Goal: Transaction & Acquisition: Purchase product/service

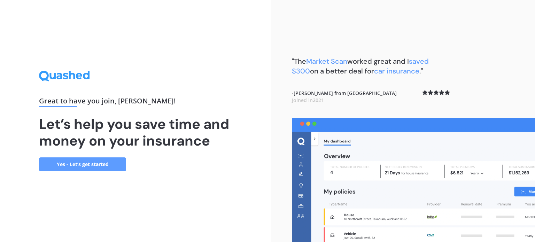
click at [71, 168] on link "Yes - Let’s get started" at bounding box center [82, 164] width 87 height 14
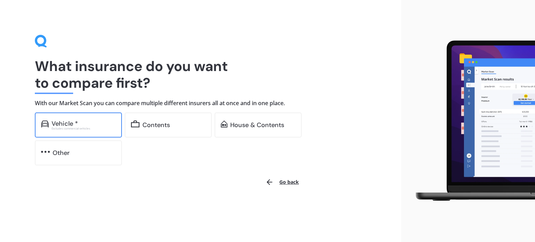
click at [70, 128] on div "Excludes commercial vehicles" at bounding box center [84, 128] width 64 height 3
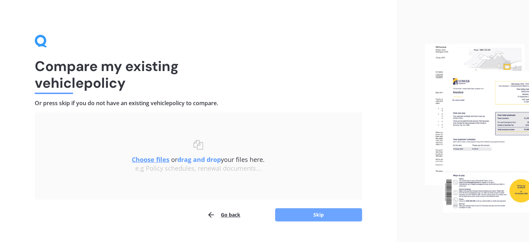
click at [304, 213] on button "Skip" at bounding box center [318, 214] width 87 height 13
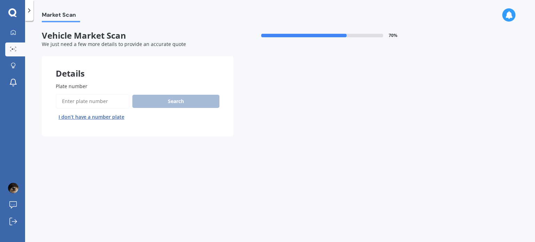
click at [78, 87] on span "Plate number" at bounding box center [72, 86] width 32 height 7
click at [78, 94] on input "Plate number" at bounding box center [93, 101] width 74 height 15
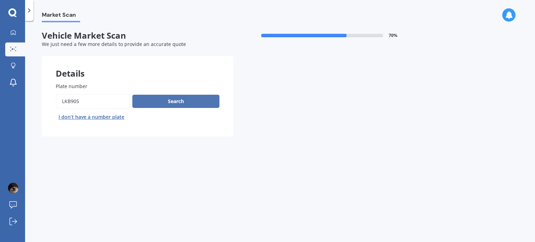
type input "LKB905"
click at [164, 100] on button "Search" at bounding box center [175, 101] width 87 height 13
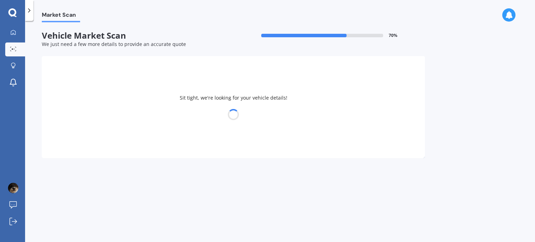
select select "MAZDA"
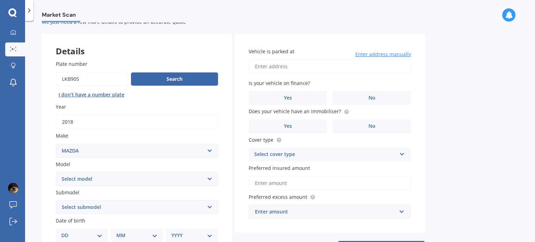
scroll to position [35, 0]
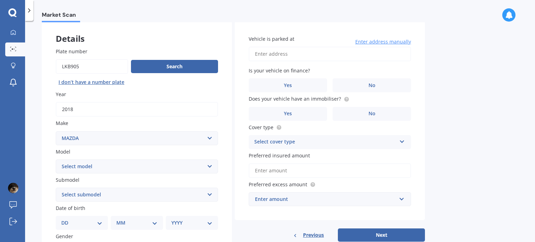
click at [212, 164] on select "Select model 121 2 3 323 323 / Familia 6 626 929 Atenza Autozam Axela AZ3 B2000…" at bounding box center [137, 166] width 162 height 14
select select "3"
click at [56, 159] on select "Select model 121 2 3 323 323 / Familia 6 626 929 Atenza Autozam Axela AZ3 B2000…" at bounding box center [137, 166] width 162 height 14
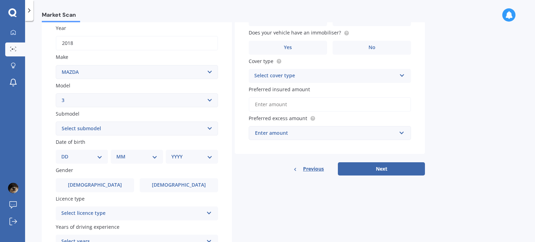
scroll to position [104, 0]
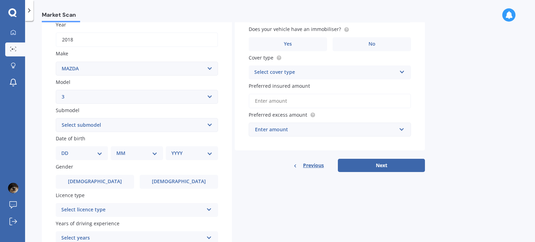
click at [207, 124] on select "Select submodel (all other) 2.0 GLX 2.0GSX Hatch MPS 2.3 6MT MPS Turbo SP22 LTD…" at bounding box center [137, 125] width 162 height 14
select select "2.0 GLX"
click at [56, 118] on select "Select submodel (all other) 2.0 GLX 2.0GSX Hatch MPS 2.3 6MT MPS Turbo SP22 LTD…" at bounding box center [137, 125] width 162 height 14
click at [100, 153] on select "DD 01 02 03 04 05 06 07 08 09 10 11 12 13 14 15 16 17 18 19 20 21 22 23 24 25 2…" at bounding box center [81, 153] width 41 height 8
select select "16"
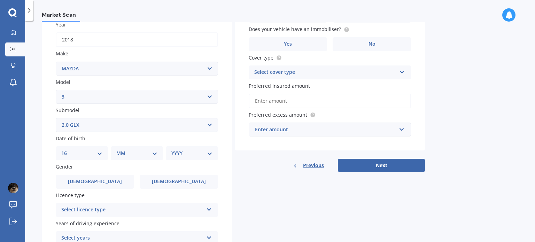
click at [67, 149] on select "DD 01 02 03 04 05 06 07 08 09 10 11 12 13 14 15 16 17 18 19 20 21 22 23 24 25 2…" at bounding box center [81, 153] width 41 height 8
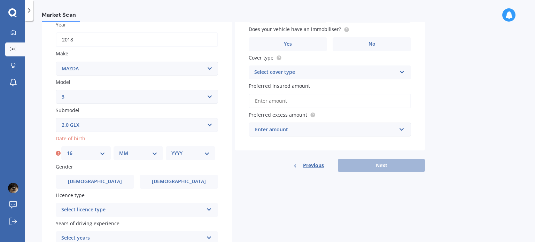
click at [135, 149] on select "MM 01 02 03 04 05 06 07 08 09 10 11 12" at bounding box center [138, 153] width 38 height 8
select select "02"
click at [119, 149] on select "MM 01 02 03 04 05 06 07 08 09 10 11 12" at bounding box center [138, 153] width 38 height 8
click at [200, 154] on select "YYYY 2025 2024 2023 2022 2021 2020 2019 2018 2017 2016 2015 2014 2013 2012 2011…" at bounding box center [190, 153] width 38 height 8
select select "1967"
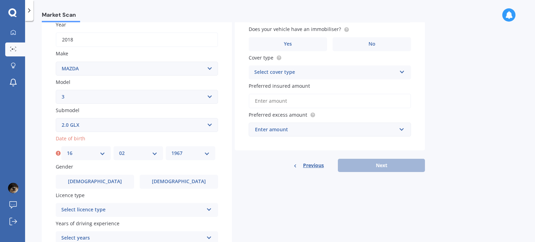
click at [171, 149] on select "YYYY 2025 2024 2023 2022 2021 2020 2019 2018 2017 2016 2015 2014 2013 2012 2011…" at bounding box center [190, 153] width 38 height 8
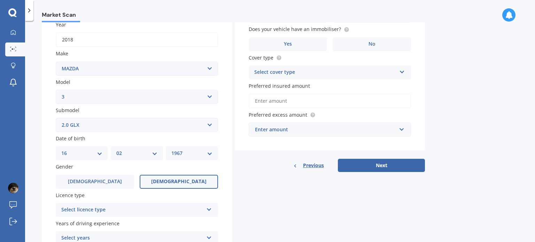
click at [168, 181] on label "[DEMOGRAPHIC_DATA]" at bounding box center [179, 182] width 78 height 14
click at [0, 0] on input "[DEMOGRAPHIC_DATA]" at bounding box center [0, 0] width 0 height 0
click at [108, 211] on div "Select licence type" at bounding box center [132, 210] width 142 height 8
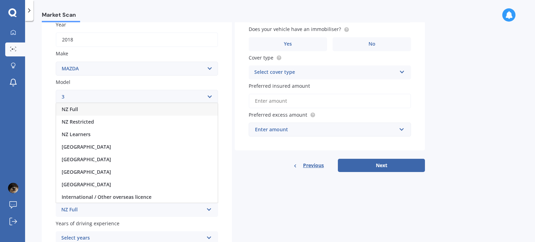
click at [75, 109] on span "NZ Full" at bounding box center [70, 109] width 16 height 7
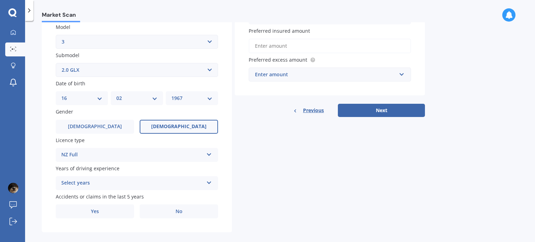
scroll to position [168, 0]
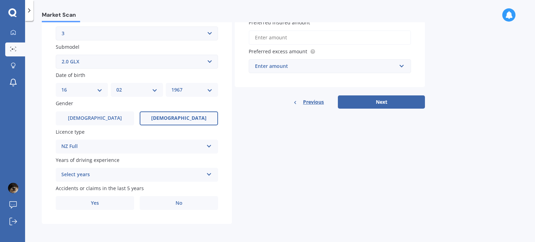
click at [205, 174] on div "Select years 5 or more years 4 years 3 years 2 years 1 year" at bounding box center [137, 175] width 162 height 14
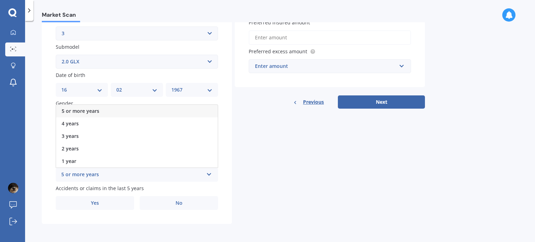
click at [70, 112] on span "5 or more years" at bounding box center [81, 111] width 38 height 7
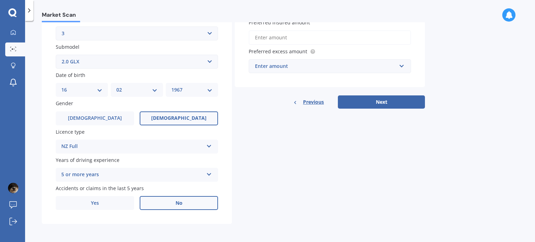
click at [168, 204] on label "No" at bounding box center [179, 203] width 78 height 14
click at [0, 0] on input "No" at bounding box center [0, 0] width 0 height 0
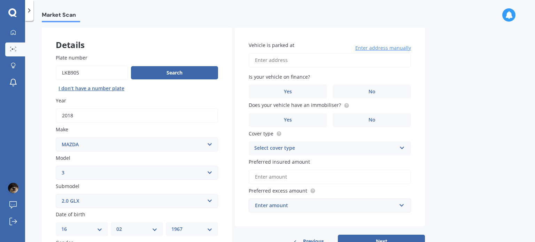
scroll to position [0, 0]
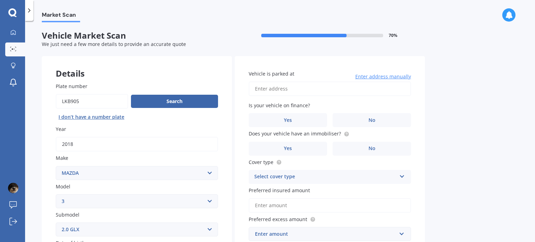
click at [270, 89] on input "Vehicle is parked at" at bounding box center [330, 88] width 162 height 15
type input "[STREET_ADDRESS]"
click at [366, 117] on label "No" at bounding box center [371, 120] width 78 height 14
click at [0, 0] on input "No" at bounding box center [0, 0] width 0 height 0
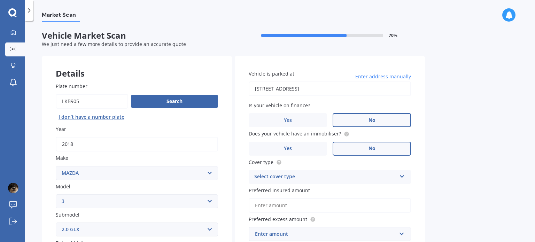
click at [355, 149] on label "No" at bounding box center [371, 149] width 78 height 14
click at [0, 0] on input "No" at bounding box center [0, 0] width 0 height 0
click at [265, 178] on div "Select cover type" at bounding box center [325, 177] width 142 height 8
click at [296, 148] on label "Yes" at bounding box center [288, 149] width 78 height 14
click at [0, 0] on input "Yes" at bounding box center [0, 0] width 0 height 0
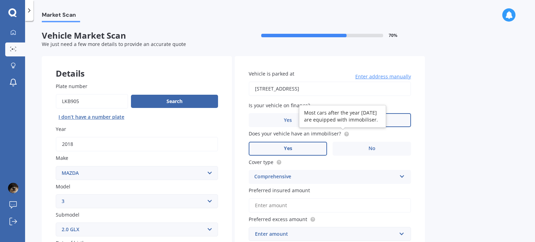
click at [344, 132] on circle at bounding box center [346, 134] width 5 height 5
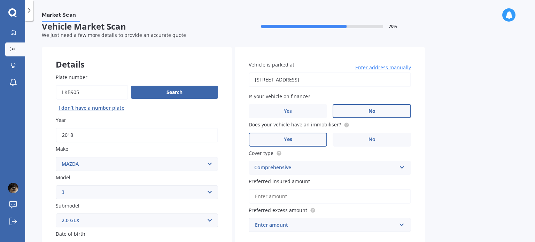
scroll to position [35, 0]
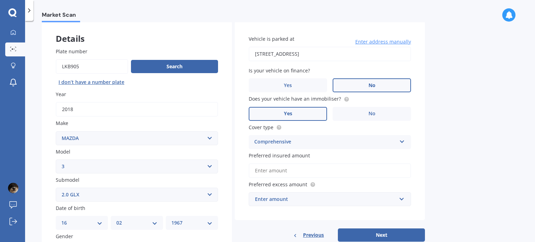
click at [260, 172] on input "Preferred insured amount" at bounding box center [330, 170] width 162 height 15
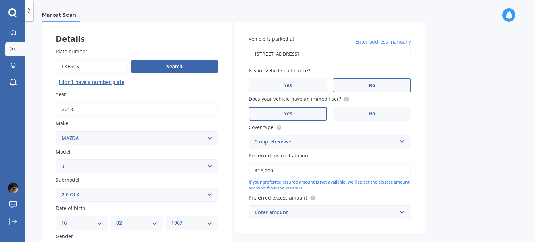
type input "$18,000"
click at [272, 215] on div "Enter amount" at bounding box center [325, 213] width 141 height 8
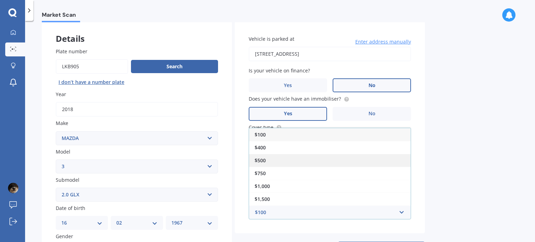
click at [255, 161] on span "$500" at bounding box center [259, 160] width 11 height 7
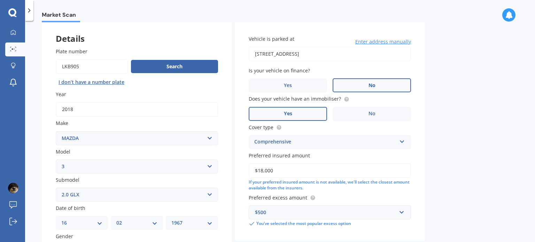
click at [406, 214] on div "$500 $100 $400 $500 $750 $1,000 $1,500 $2,000" at bounding box center [330, 212] width 162 height 14
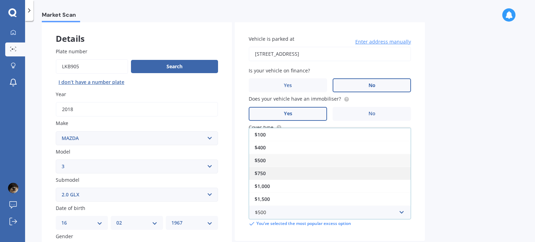
click at [321, 175] on div "$750" at bounding box center [330, 173] width 162 height 13
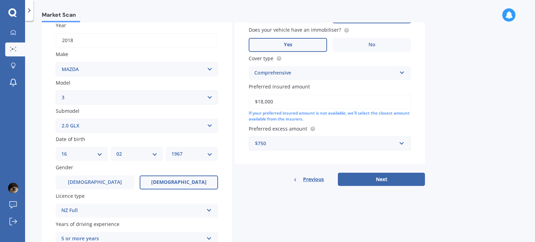
scroll to position [104, 0]
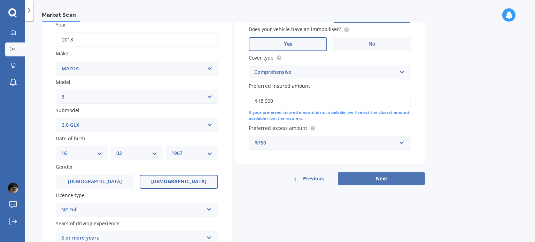
click at [352, 180] on button "Next" at bounding box center [381, 178] width 87 height 13
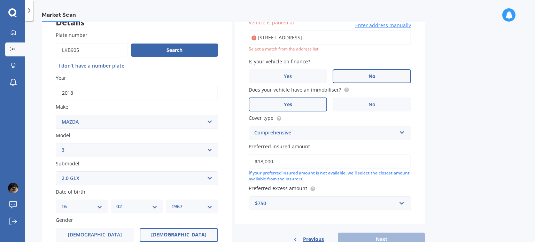
scroll to position [47, 0]
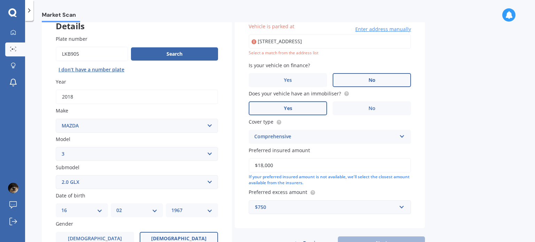
click at [305, 41] on input "[STREET_ADDRESS]" at bounding box center [330, 41] width 162 height 15
drag, startPoint x: 356, startPoint y: 42, endPoint x: 250, endPoint y: 53, distance: 107.1
click at [250, 53] on div "[STREET_ADDRESS] Enter address manually Select a match from the address list" at bounding box center [330, 45] width 162 height 22
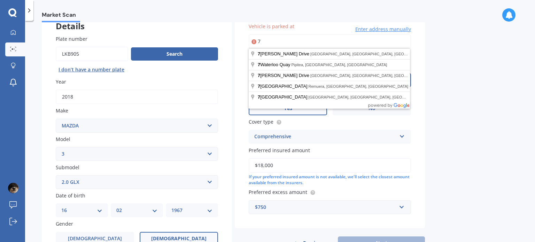
type input "7"
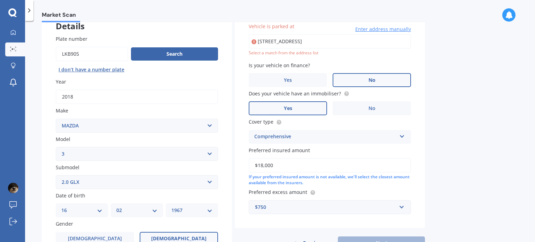
type input "[STREET_ADDRESS]"
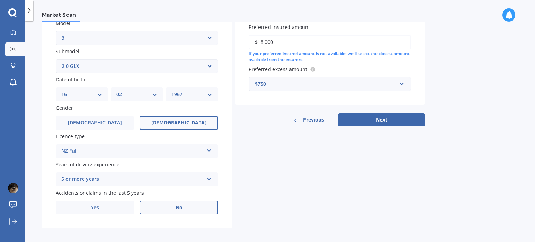
scroll to position [168, 0]
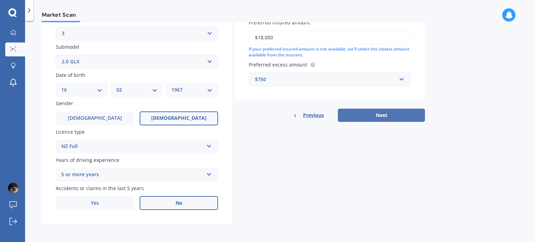
click at [363, 115] on button "Next" at bounding box center [381, 115] width 87 height 13
select select "16"
select select "02"
select select "1967"
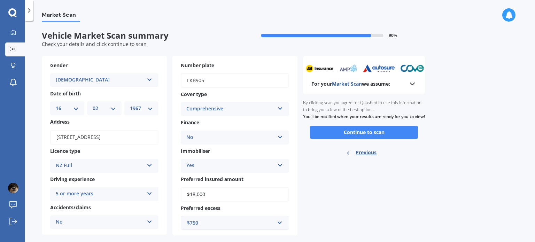
scroll to position [11, 0]
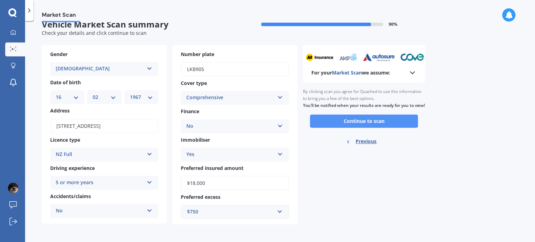
click at [354, 127] on button "Continue to scan" at bounding box center [364, 121] width 108 height 13
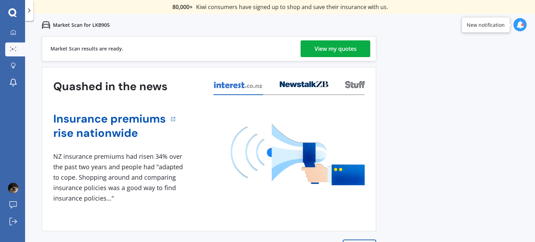
click at [328, 50] on div "View my quotes" at bounding box center [335, 48] width 42 height 17
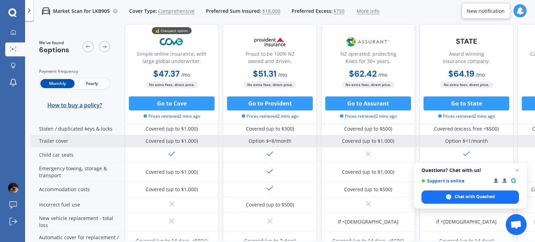
scroll to position [174, 0]
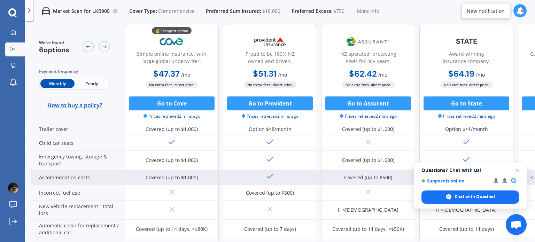
click at [518, 171] on span "Close chat" at bounding box center [517, 170] width 8 height 8
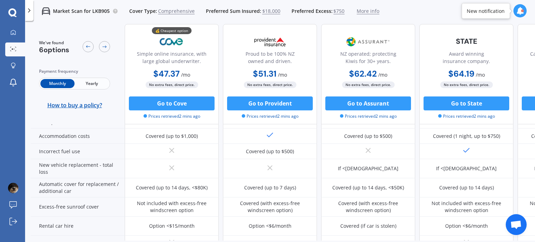
scroll to position [209, 0]
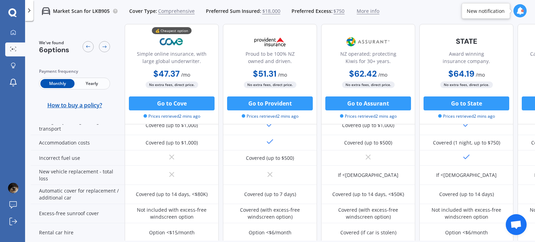
click at [92, 84] on span "Yearly" at bounding box center [91, 83] width 34 height 9
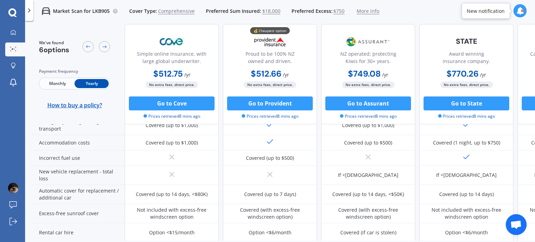
click at [29, 11] on polyline at bounding box center [30, 10] width 2 height 3
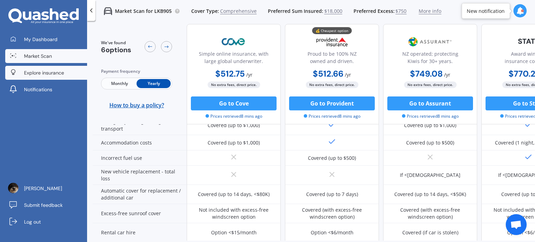
click at [30, 68] on link "Explore insurance" at bounding box center [46, 73] width 82 height 14
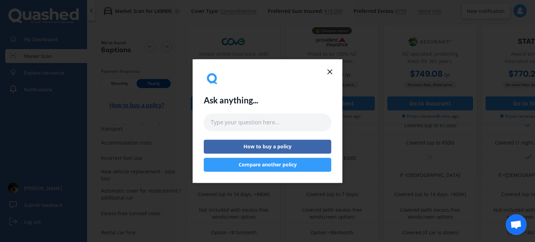
click at [329, 72] on line at bounding box center [330, 72] width 4 height 4
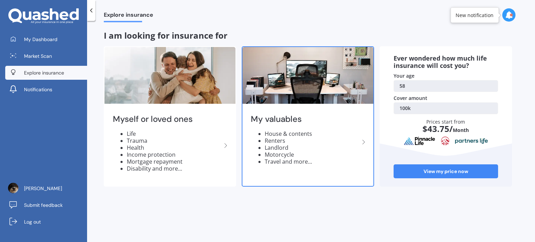
click at [275, 139] on li "Renters" at bounding box center [312, 140] width 95 height 7
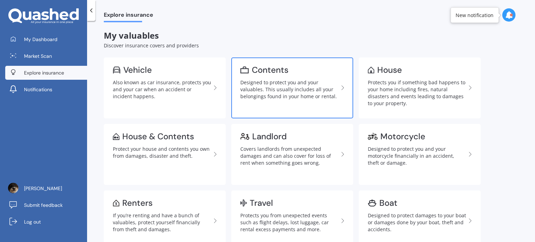
click at [259, 92] on div "Designed to protect you and your valuables. This usually includes all your belo…" at bounding box center [289, 89] width 98 height 21
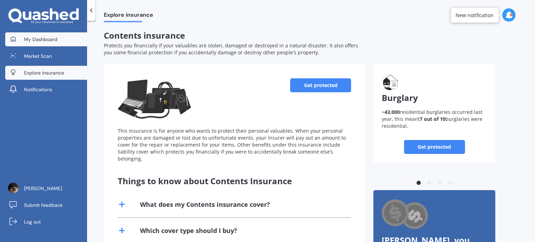
click at [25, 36] on span "My Dashboard" at bounding box center [40, 39] width 33 height 7
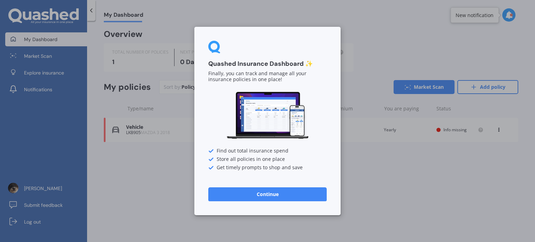
click at [260, 195] on button "Continue" at bounding box center [267, 194] width 118 height 14
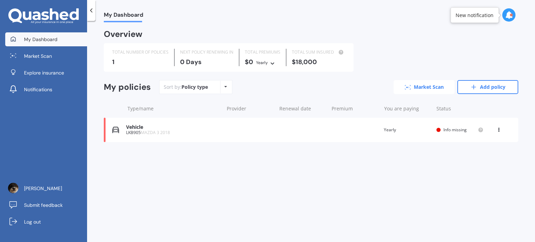
click at [423, 88] on link "Market Scan" at bounding box center [423, 87] width 61 height 14
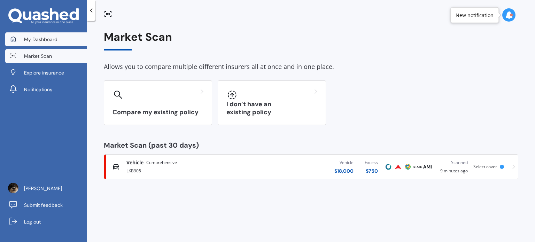
click at [26, 43] on link "My Dashboard" at bounding box center [46, 39] width 82 height 14
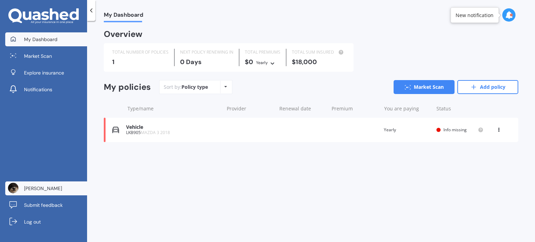
click at [31, 188] on span "[PERSON_NAME]" at bounding box center [43, 188] width 38 height 7
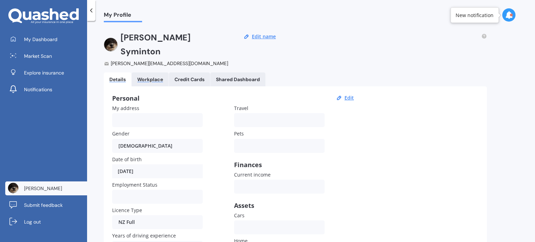
click at [152, 77] on div "Workplace" at bounding box center [150, 80] width 26 height 6
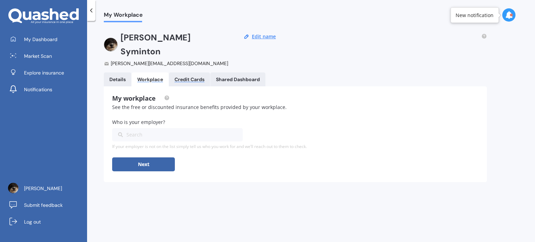
click at [188, 77] on div "Credit Cards" at bounding box center [189, 80] width 30 height 6
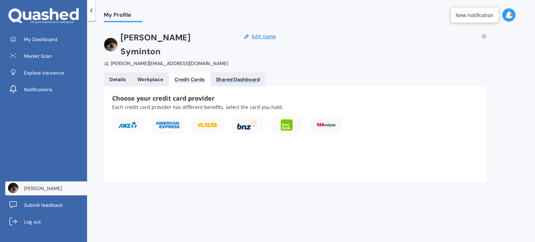
click at [235, 77] on div "Shared Dashboard" at bounding box center [238, 80] width 44 height 6
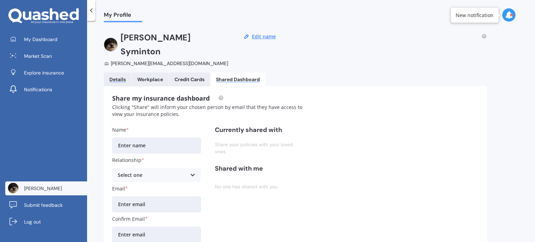
click at [112, 77] on div "Details" at bounding box center [117, 80] width 16 height 6
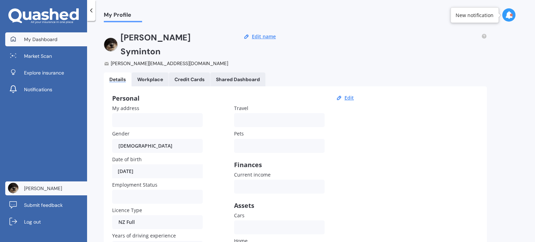
click at [29, 39] on span "My Dashboard" at bounding box center [40, 39] width 33 height 7
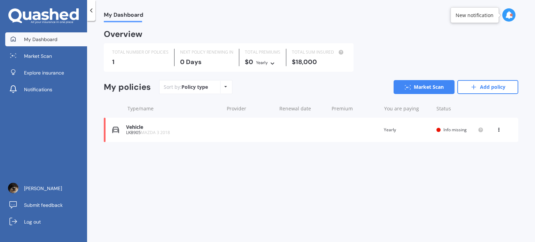
click at [224, 88] on icon at bounding box center [225, 87] width 3 height 4
click at [360, 81] on div "Sort by: Policy type Policy type Alphabetical Date added Renewing next Market S…" at bounding box center [338, 87] width 359 height 14
click at [482, 86] on link "Add policy" at bounding box center [487, 87] width 61 height 14
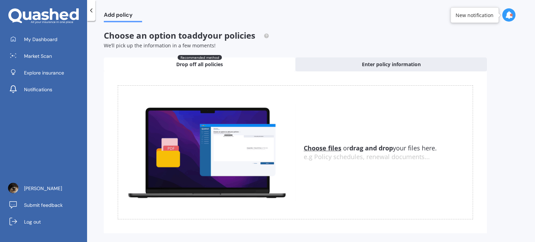
click at [91, 9] on icon at bounding box center [91, 10] width 7 height 7
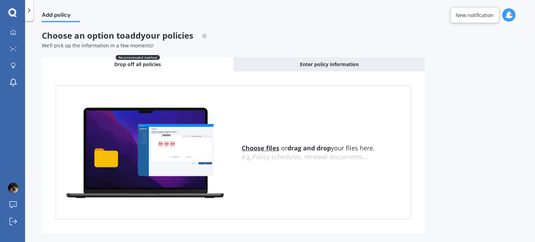
click at [12, 14] on icon at bounding box center [12, 12] width 8 height 9
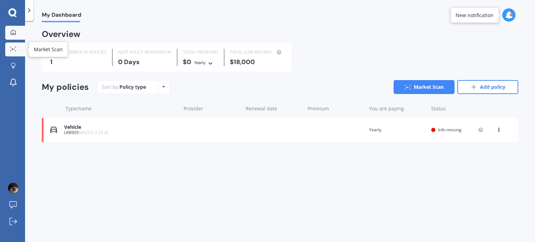
click at [10, 48] on div at bounding box center [13, 49] width 10 height 5
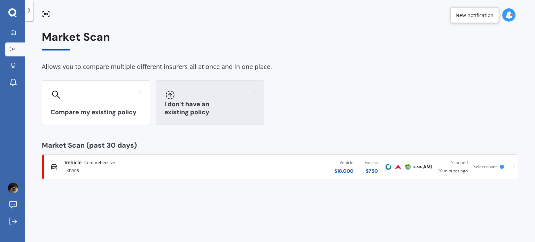
click at [231, 107] on div "I don’t have an existing policy" at bounding box center [210, 102] width 108 height 45
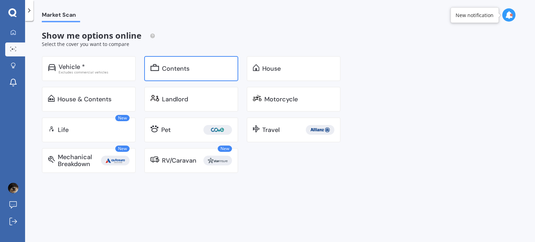
click at [209, 71] on div "Contents" at bounding box center [197, 68] width 70 height 7
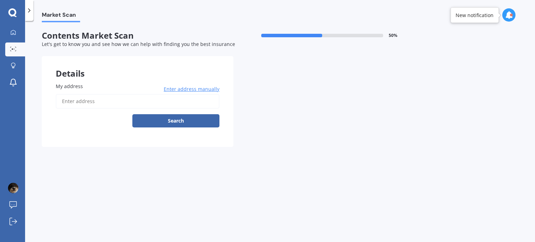
click at [74, 101] on input "My address" at bounding box center [138, 101] width 164 height 15
type input "[STREET_ADDRESS]"
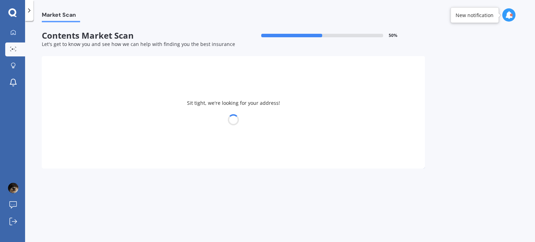
select select "16"
select select "02"
select select "1967"
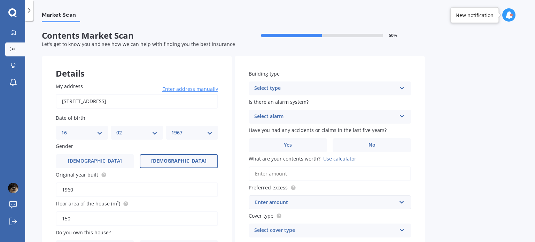
click at [401, 89] on icon at bounding box center [402, 86] width 6 height 5
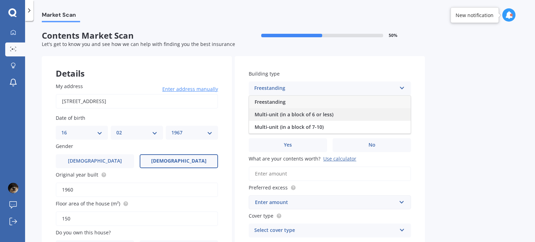
click at [340, 114] on div "Multi-unit (in a block of 6 or less)" at bounding box center [330, 114] width 162 height 13
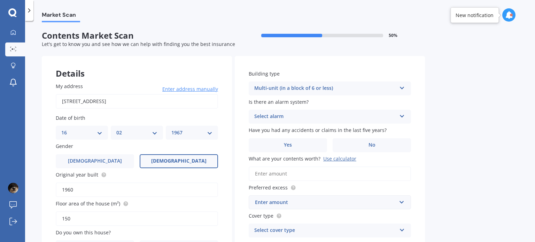
click at [386, 111] on div "Select alarm Yes, monitored Yes, not monitored No" at bounding box center [330, 117] width 162 height 14
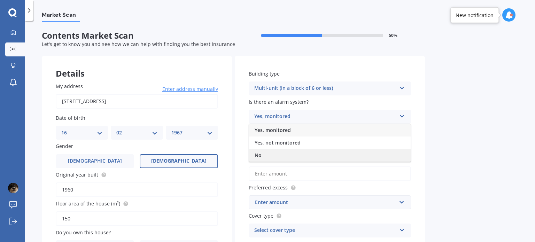
click at [266, 155] on div "No" at bounding box center [330, 155] width 162 height 13
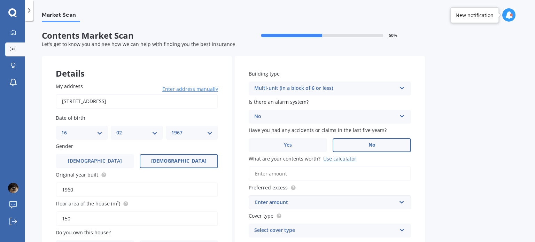
click at [371, 142] on span "No" at bounding box center [371, 145] width 7 height 6
click at [0, 0] on input "No" at bounding box center [0, 0] width 0 height 0
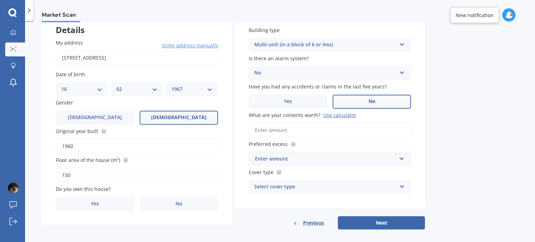
scroll to position [49, 0]
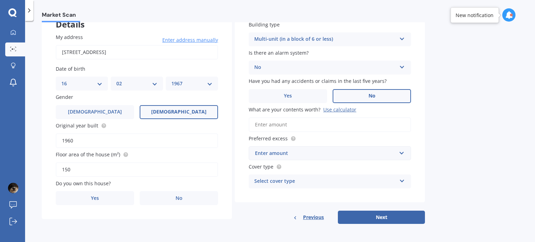
click at [339, 111] on div "Use calculator" at bounding box center [339, 109] width 33 height 7
click at [339, 117] on input "What are your contents worth? Use calculator" at bounding box center [330, 124] width 162 height 15
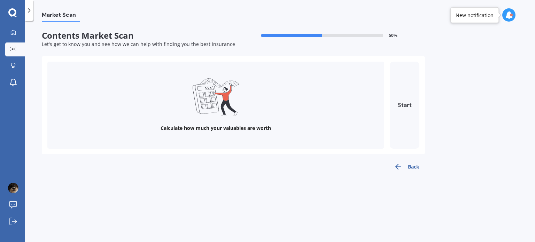
click at [408, 107] on button "Start" at bounding box center [405, 105] width 30 height 87
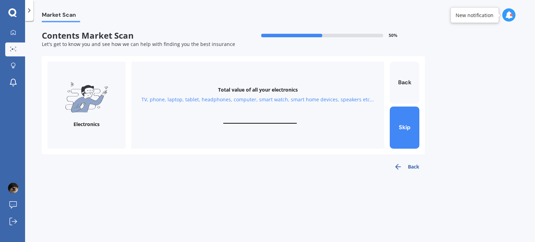
click at [235, 114] on div "Total value of all your electronics TV, phone, laptop, tablet, headphones, comp…" at bounding box center [257, 105] width 253 height 87
click at [148, 96] on div "TV, phone, laptop, tablet, headphones, computer, smart watch, smart home device…" at bounding box center [257, 99] width 233 height 7
drag, startPoint x: 242, startPoint y: 93, endPoint x: 247, endPoint y: 110, distance: 17.6
click at [243, 104] on div "Total value of all your electronics TV, phone, laptop, tablet, headphones, comp…" at bounding box center [257, 105] width 253 height 87
click at [263, 113] on div "Total value of all your electronics TV, phone, laptop, tablet, headphones, comp…" at bounding box center [257, 105] width 253 height 87
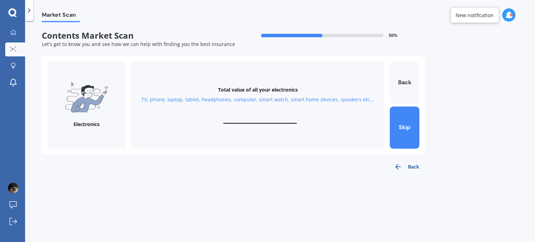
click at [262, 116] on div "Total value of all your electronics TV, phone, laptop, tablet, headphones, comp…" at bounding box center [257, 105] width 253 height 87
drag, startPoint x: 91, startPoint y: 96, endPoint x: 97, endPoint y: 97, distance: 7.1
click at [91, 96] on img at bounding box center [86, 97] width 43 height 30
click at [257, 118] on input "text" at bounding box center [259, 120] width 73 height 7
type input "$5,000"
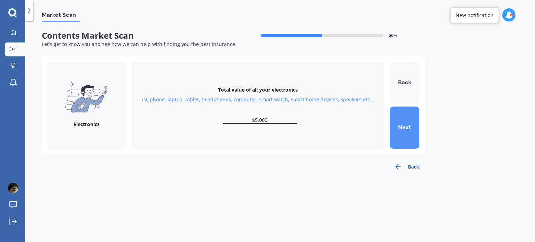
click at [401, 131] on button "Next" at bounding box center [405, 128] width 30 height 42
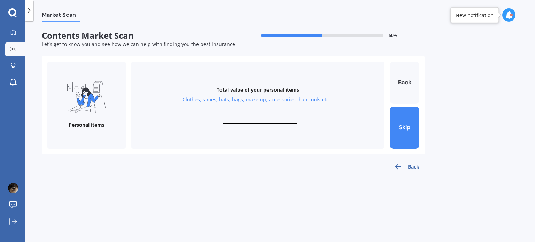
click at [250, 115] on div "Total value of your personal items Clothes, shoes, hats, bags, make up, accesso…" at bounding box center [257, 105] width 253 height 87
click at [260, 118] on input "text" at bounding box center [259, 120] width 73 height 7
type input "$5,000"
click at [404, 131] on button "Next" at bounding box center [405, 128] width 30 height 42
click at [249, 117] on input "text" at bounding box center [259, 120] width 73 height 7
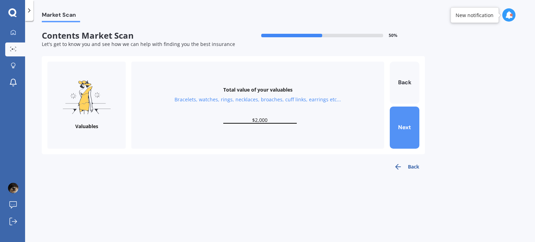
type input "$2,000"
click at [405, 128] on button "Next" at bounding box center [405, 128] width 30 height 42
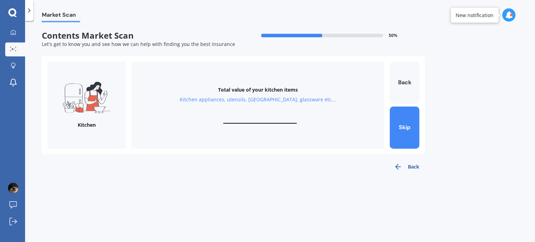
click at [258, 117] on input "text" at bounding box center [259, 120] width 73 height 7
type input "$600"
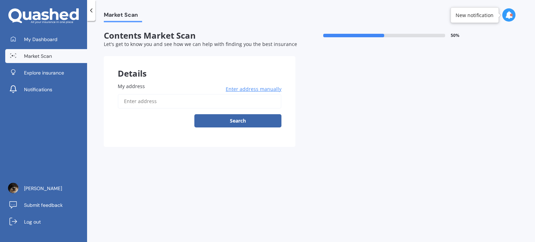
click at [137, 102] on input "My address" at bounding box center [200, 101] width 164 height 15
type input "[STREET_ADDRESS]"
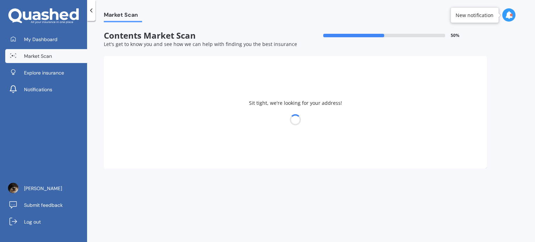
select select "16"
select select "02"
select select "1967"
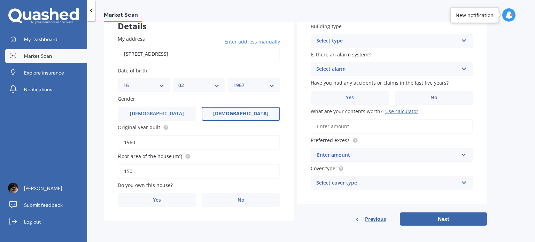
scroll to position [49, 0]
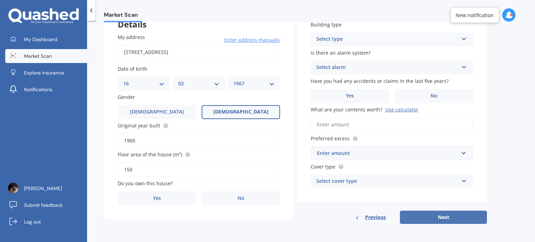
click at [448, 215] on button "Next" at bounding box center [443, 217] width 87 height 13
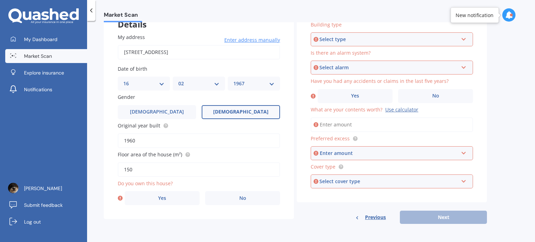
click at [464, 36] on icon at bounding box center [464, 38] width 6 height 5
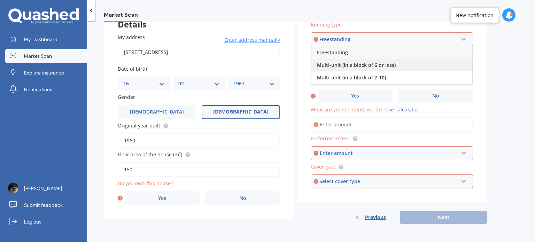
click at [430, 63] on div "Multi-unit (in a block of 6 or less)" at bounding box center [391, 65] width 161 height 13
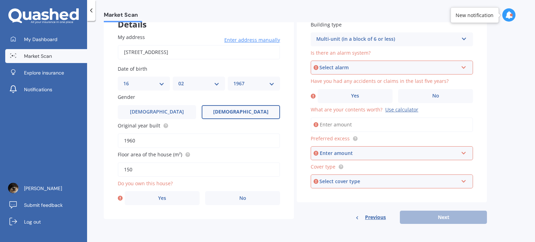
click at [415, 73] on div "Select alarm Yes, monitored Yes, not monitored No" at bounding box center [391, 68] width 162 height 14
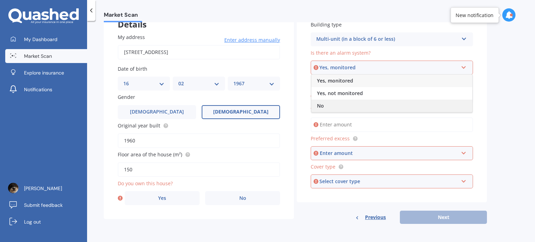
click at [348, 103] on div "No" at bounding box center [391, 106] width 161 height 13
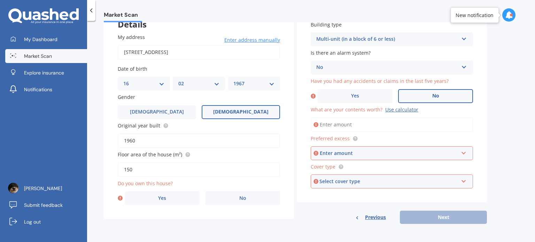
click at [434, 99] on label "No" at bounding box center [435, 96] width 75 height 14
click at [0, 0] on input "No" at bounding box center [0, 0] width 0 height 0
click at [407, 109] on div "Use calculator" at bounding box center [401, 109] width 33 height 7
click at [407, 117] on input "What are your contents worth? Use calculator" at bounding box center [391, 124] width 162 height 15
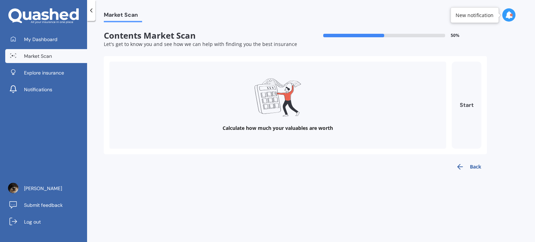
click at [464, 108] on button "Start" at bounding box center [466, 105] width 30 height 87
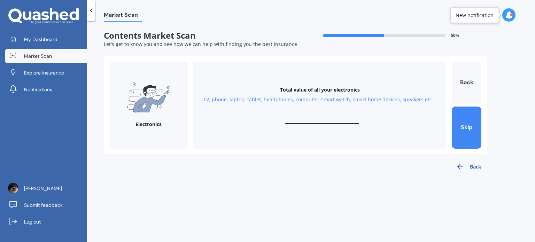
click at [315, 115] on div "Total value of all your electronics TV, phone, laptop, tablet, headphones, comp…" at bounding box center [319, 105] width 253 height 87
click at [319, 118] on input "text" at bounding box center [321, 120] width 73 height 7
type input "$5,000"
click at [474, 125] on button "Next" at bounding box center [466, 128] width 30 height 42
click at [330, 115] on div "Total value of your personal items Clothes, shoes, hats, bags, make up, accesso…" at bounding box center [319, 105] width 253 height 87
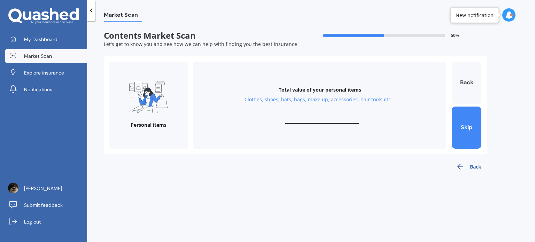
click at [330, 119] on input "text" at bounding box center [321, 120] width 73 height 7
type input "$5,000"
click at [457, 129] on button "Next" at bounding box center [466, 128] width 30 height 42
click at [320, 117] on input "text" at bounding box center [321, 120] width 73 height 7
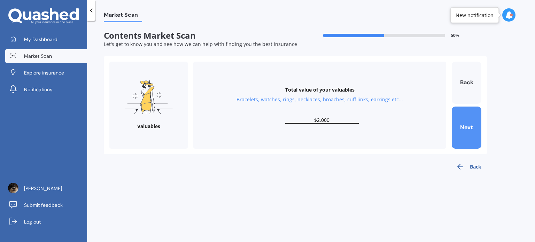
type input "$2,000"
click at [464, 128] on button "Next" at bounding box center [466, 128] width 30 height 42
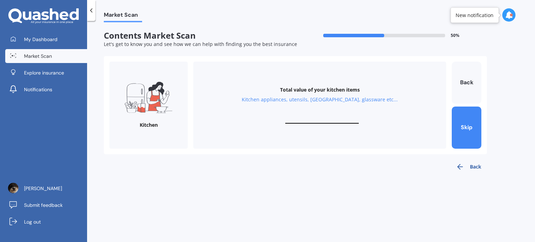
click at [306, 115] on div "Total value of your kitchen items Kitchen appliances, utensils, china, glasswar…" at bounding box center [319, 105] width 253 height 87
click at [315, 118] on input "text" at bounding box center [321, 120] width 73 height 7
type input "$500"
click at [458, 122] on button "Next" at bounding box center [466, 128] width 30 height 42
click at [320, 119] on input "text" at bounding box center [321, 120] width 73 height 7
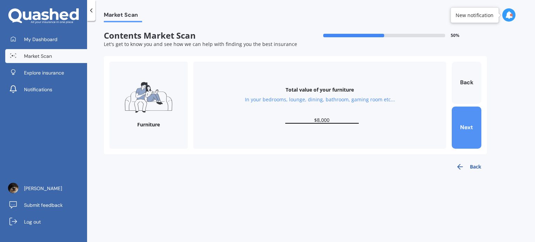
type input "$8,000"
click at [465, 127] on button "Next" at bounding box center [466, 128] width 30 height 42
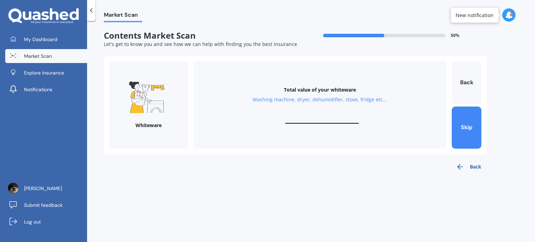
click at [320, 119] on input "text" at bounding box center [321, 120] width 73 height 7
type input "$1,000"
click at [466, 127] on button "Next" at bounding box center [466, 128] width 30 height 42
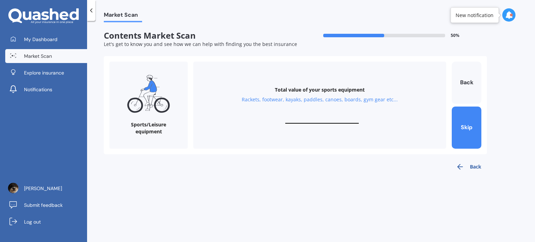
click at [313, 115] on div "Total value of your sports equipment Rackets, footwear, kayaks, paddles, canoes…" at bounding box center [319, 105] width 253 height 87
click at [331, 118] on input "text" at bounding box center [321, 120] width 73 height 7
type input "$1,000"
click at [466, 131] on button "Next" at bounding box center [466, 128] width 30 height 42
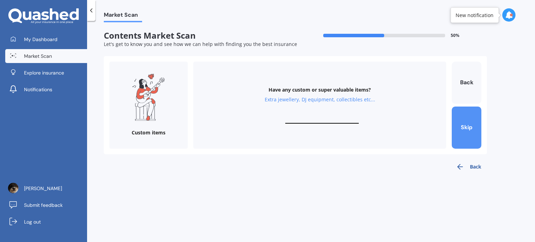
click at [465, 126] on button "Skip" at bounding box center [466, 128] width 30 height 42
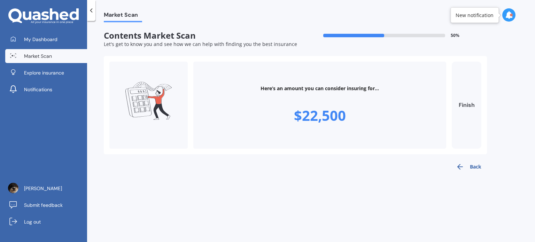
click at [466, 105] on button "Finish" at bounding box center [466, 105] width 30 height 87
type input "$22,500"
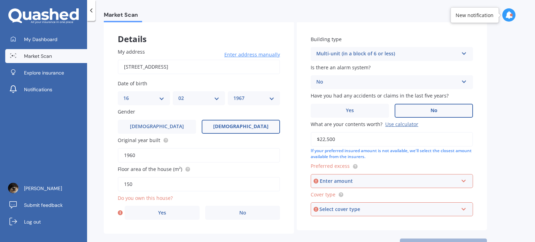
scroll to position [35, 0]
click at [434, 178] on div "Enter amount" at bounding box center [389, 181] width 139 height 8
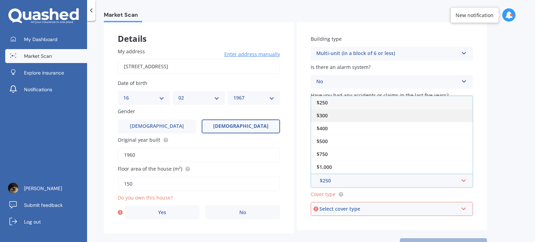
click at [358, 116] on div "$300" at bounding box center [392, 115] width 162 height 13
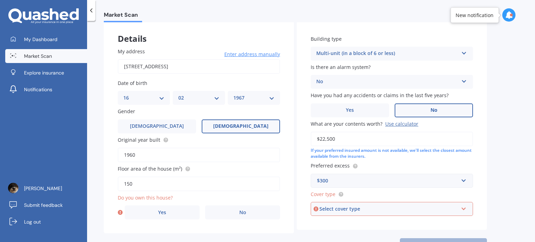
click at [341, 210] on div "Select cover type" at bounding box center [388, 209] width 139 height 8
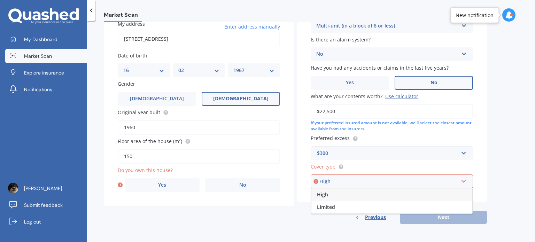
click at [333, 195] on div "High" at bounding box center [391, 194] width 161 height 13
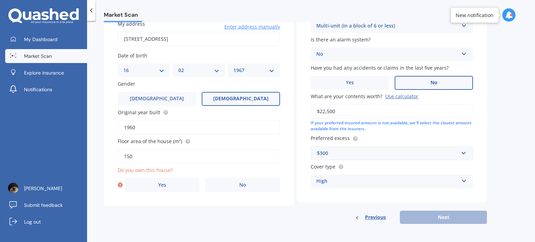
click at [446, 218] on div "Previous Next" at bounding box center [392, 217] width 190 height 13
click at [228, 184] on label "No" at bounding box center [242, 185] width 75 height 14
click at [0, 0] on input "No" at bounding box center [0, 0] width 0 height 0
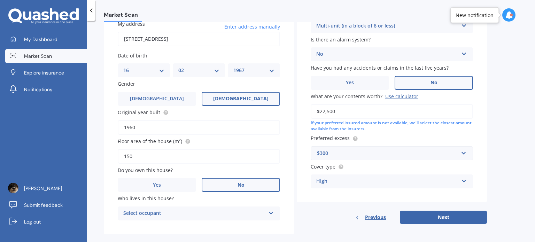
click at [220, 214] on div "Select occupant" at bounding box center [194, 213] width 142 height 8
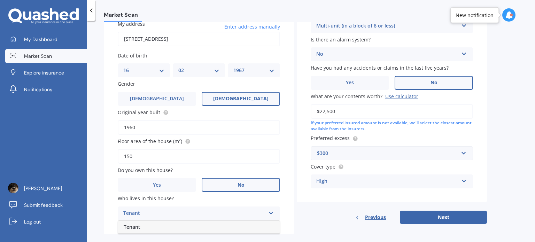
click at [155, 226] on div "Tenant" at bounding box center [199, 227] width 162 height 13
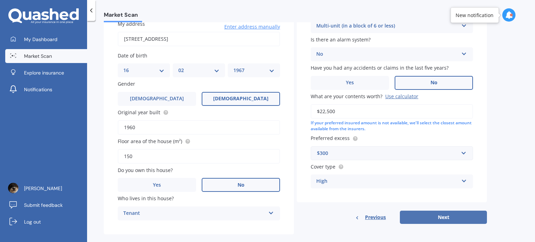
click at [424, 218] on button "Next" at bounding box center [443, 217] width 87 height 13
select select "16"
select select "02"
select select "1967"
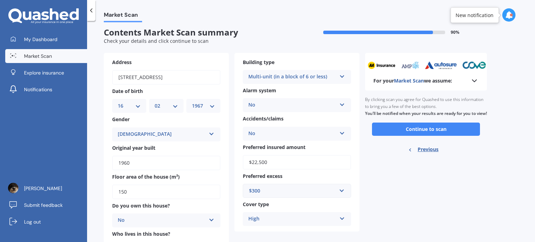
scroll to position [0, 0]
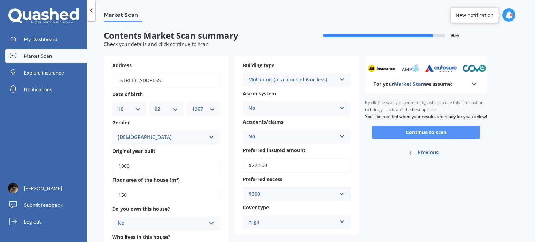
click at [422, 139] on button "Continue to scan" at bounding box center [426, 132] width 108 height 13
